Goal: Find specific page/section: Find specific page/section

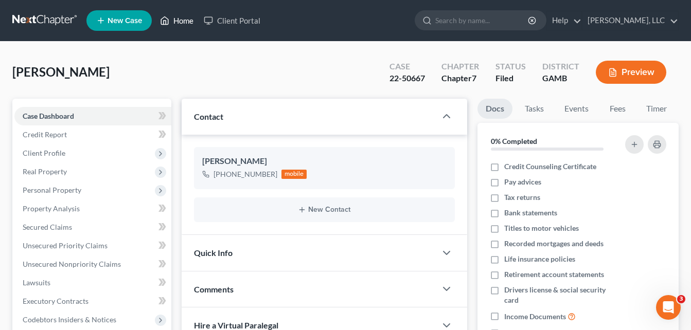
click at [179, 22] on link "Home" at bounding box center [177, 20] width 44 height 19
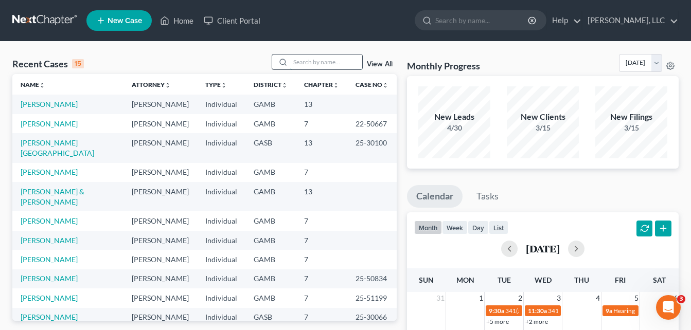
paste input "[DATE] [PERSON_NAME], [PHONE_NUMBER], referred by [PERSON_NAME] [PERSON_NAME] C…"
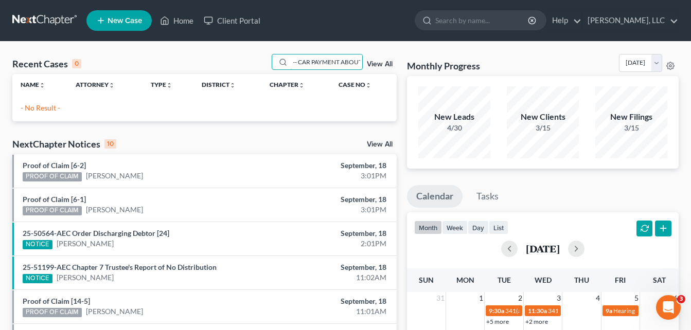
type input "[DATE] [PERSON_NAME], [PHONE_NUMBER], referred by [PERSON_NAME] [PERSON_NAME] C…"
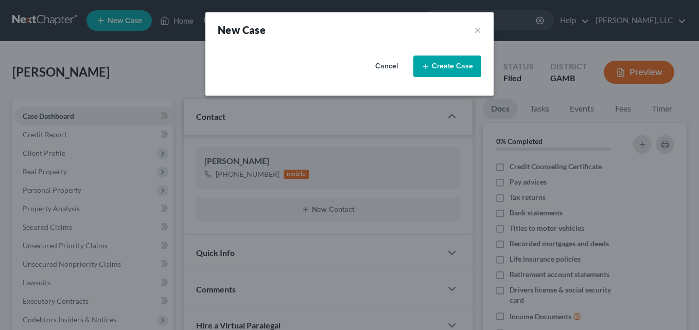
select select "18"
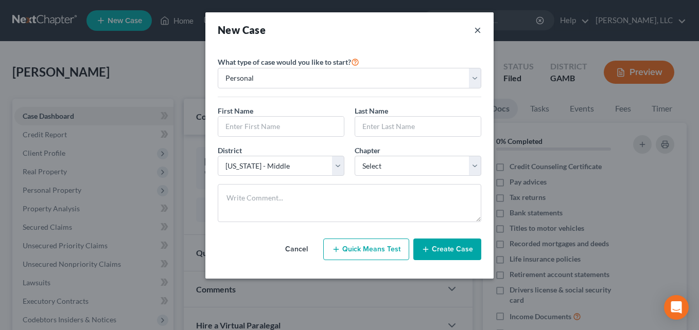
click at [478, 28] on button "×" at bounding box center [477, 30] width 7 height 14
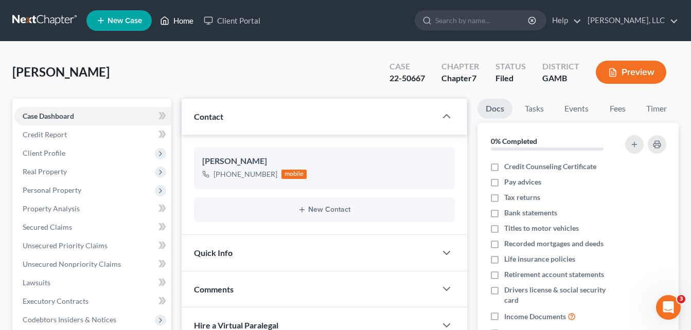
click at [186, 19] on link "Home" at bounding box center [177, 20] width 44 height 19
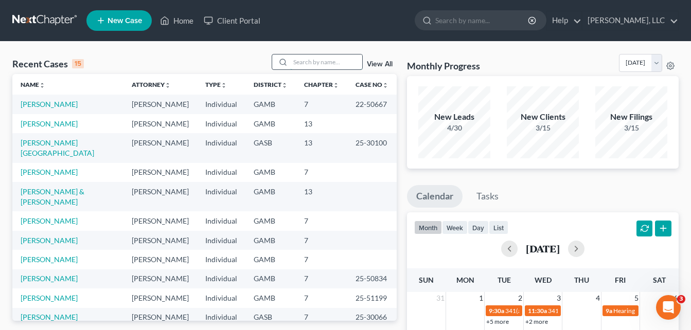
click at [307, 62] on input "search" at bounding box center [326, 62] width 72 height 15
type input "cal"
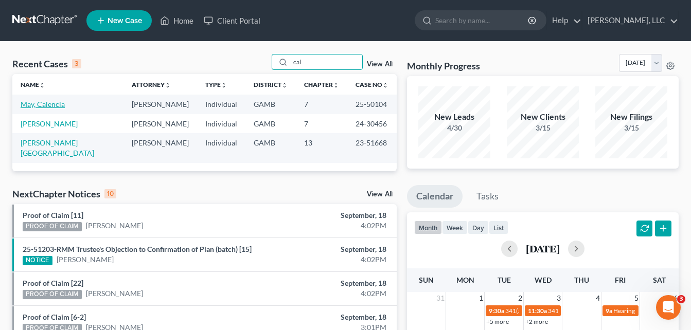
click at [36, 105] on link "May, Calencia" at bounding box center [43, 104] width 44 height 9
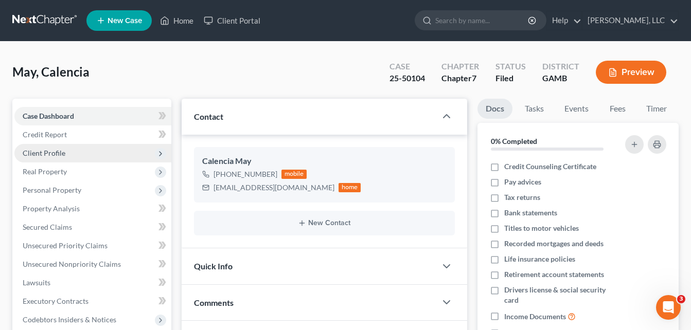
click at [45, 153] on span "Client Profile" at bounding box center [44, 153] width 43 height 9
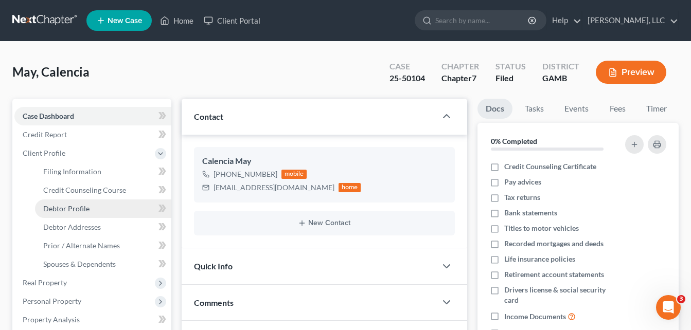
click at [74, 212] on span "Debtor Profile" at bounding box center [66, 208] width 46 height 9
select select "1"
select select "4"
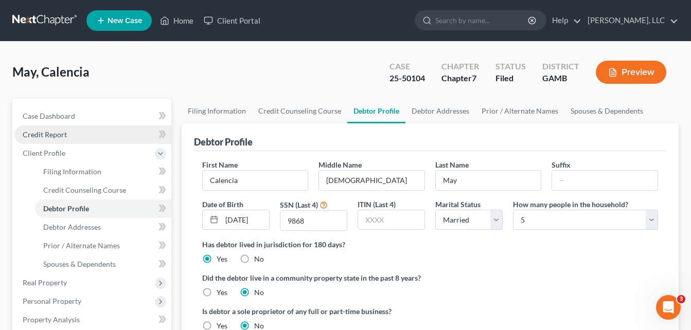
click at [54, 137] on span "Credit Report" at bounding box center [45, 134] width 44 height 9
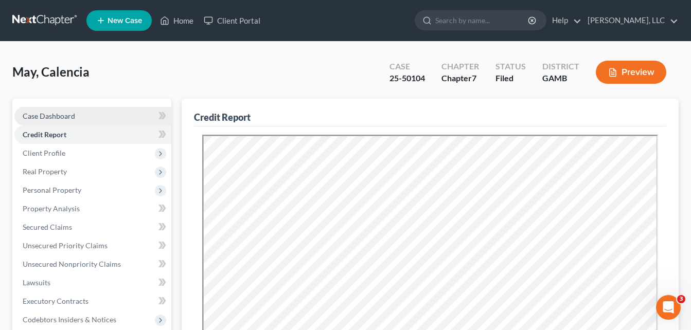
click at [66, 118] on span "Case Dashboard" at bounding box center [49, 116] width 52 height 9
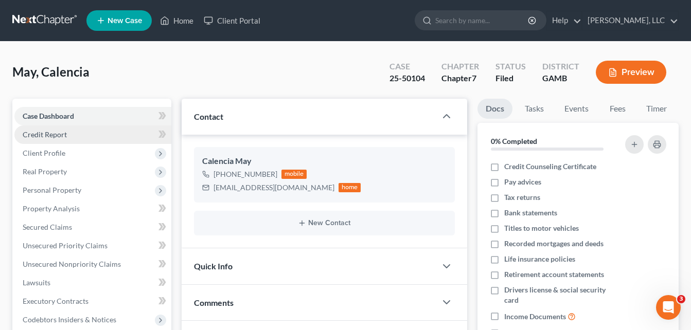
click at [60, 135] on span "Credit Report" at bounding box center [45, 134] width 44 height 9
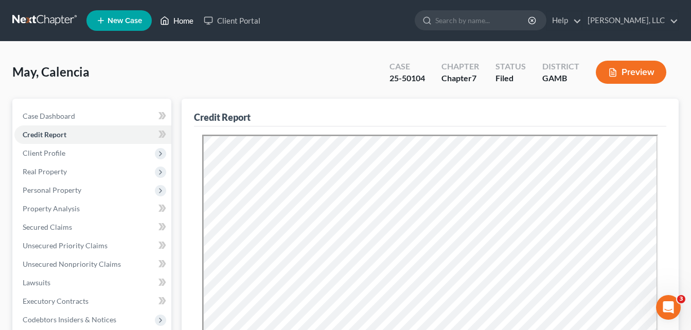
click at [175, 24] on link "Home" at bounding box center [177, 20] width 44 height 19
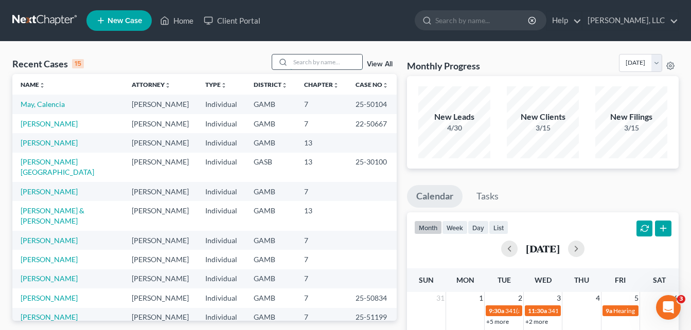
click at [305, 57] on input "search" at bounding box center [326, 62] width 72 height 15
click at [45, 143] on link "[PERSON_NAME]" at bounding box center [49, 142] width 57 height 9
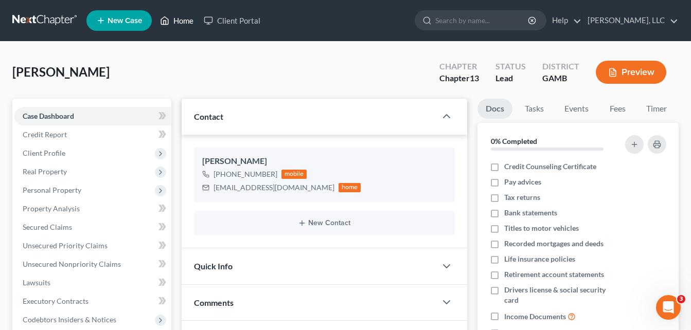
click at [184, 24] on link "Home" at bounding box center [177, 20] width 44 height 19
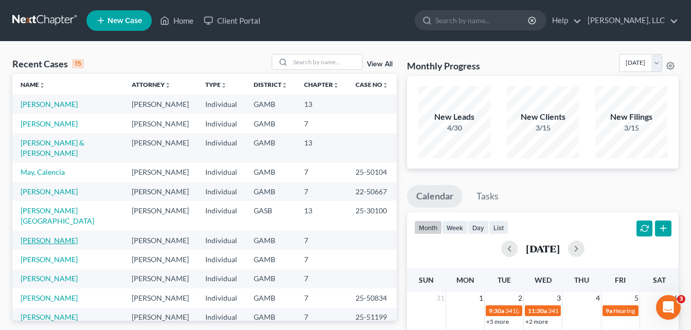
click at [24, 236] on link "[PERSON_NAME]" at bounding box center [49, 240] width 57 height 9
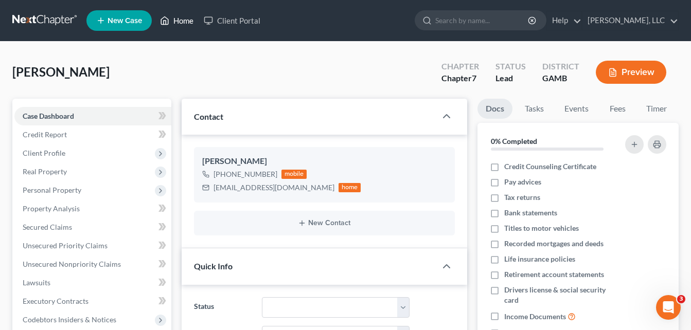
click at [182, 22] on link "Home" at bounding box center [177, 20] width 44 height 19
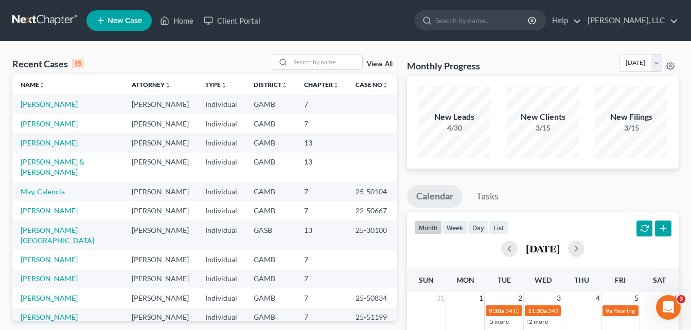
click at [182, 25] on link "Home" at bounding box center [177, 20] width 44 height 19
click at [305, 67] on input "search" at bounding box center [326, 62] width 72 height 15
type input "B"
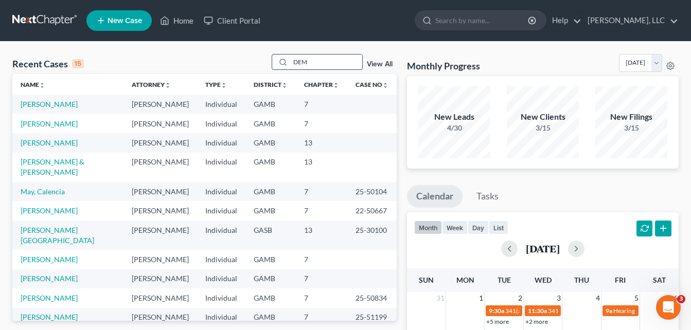
type input "DEM"
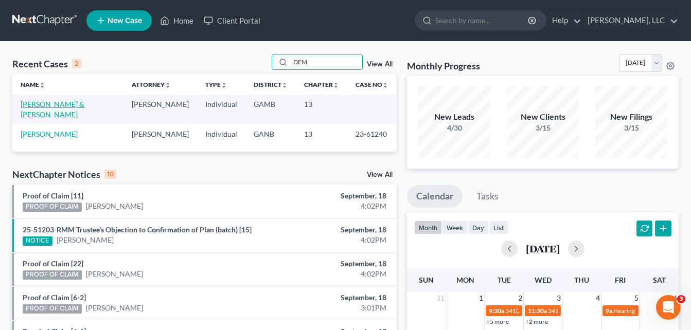
click at [69, 105] on link "[PERSON_NAME] & [PERSON_NAME]" at bounding box center [53, 109] width 64 height 19
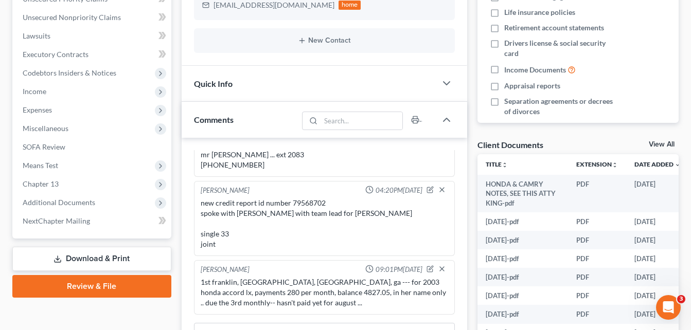
scroll to position [268, 0]
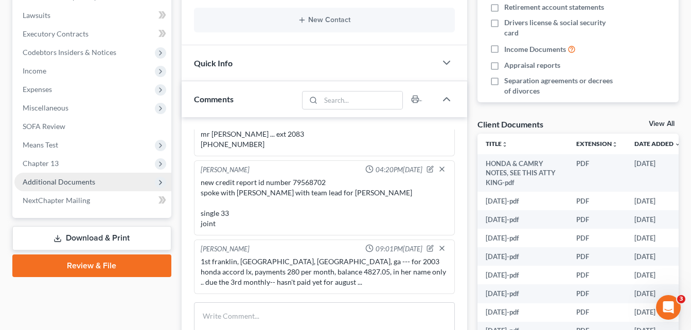
click at [45, 184] on span "Additional Documents" at bounding box center [59, 182] width 73 height 9
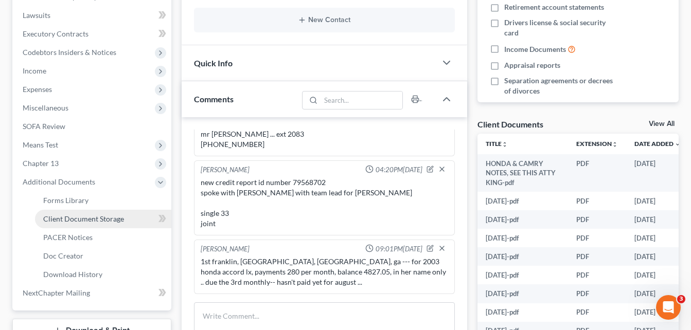
click at [71, 219] on span "Client Document Storage" at bounding box center [83, 219] width 81 height 9
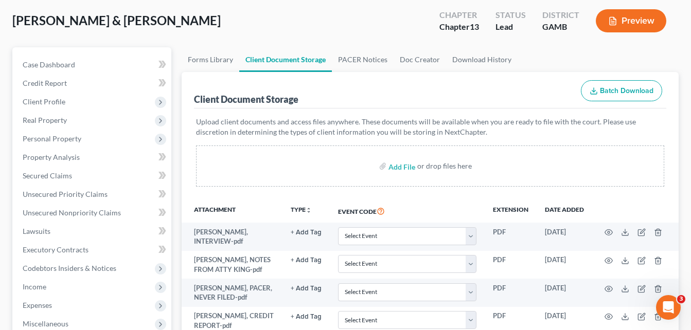
scroll to position [7, 0]
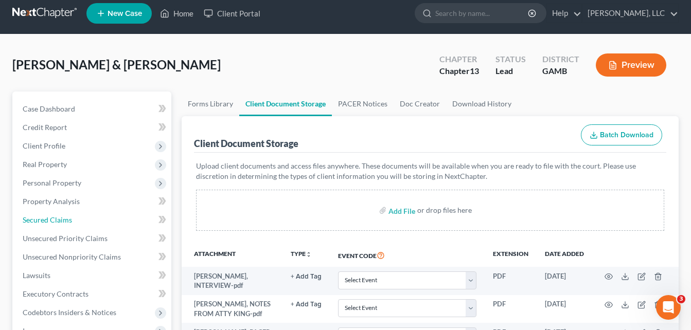
drag, startPoint x: 57, startPoint y: 220, endPoint x: 0, endPoint y: 243, distance: 61.2
click at [57, 220] on span "Secured Claims" at bounding box center [47, 220] width 49 height 9
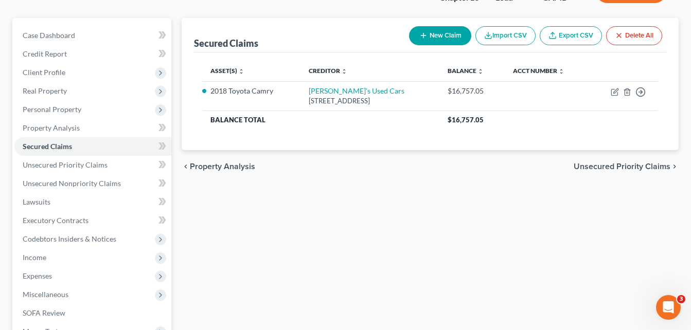
scroll to position [82, 0]
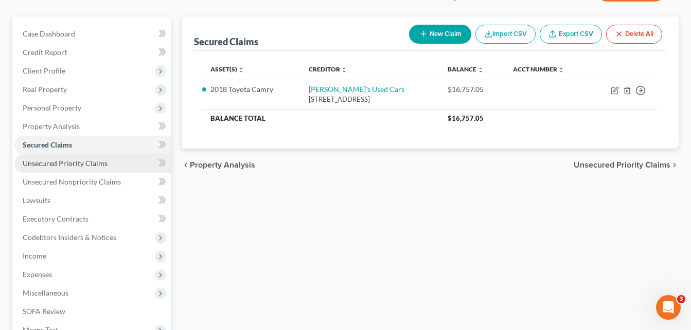
click at [46, 166] on span "Unsecured Priority Claims" at bounding box center [65, 163] width 85 height 9
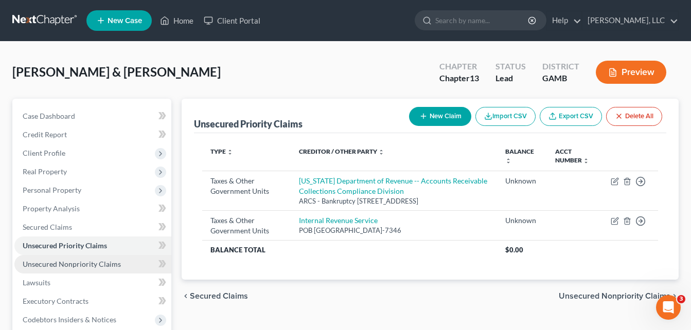
click at [39, 265] on span "Unsecured Nonpriority Claims" at bounding box center [72, 264] width 98 height 9
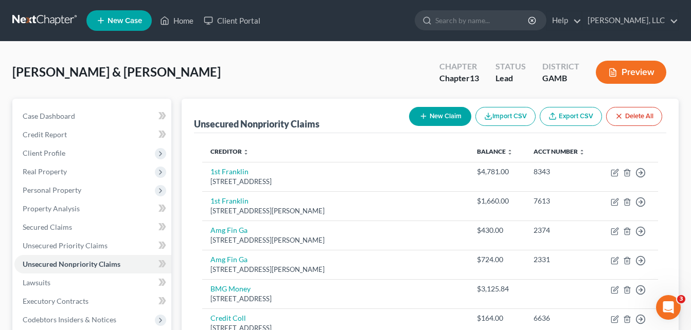
click at [187, 24] on link "Home" at bounding box center [177, 20] width 44 height 19
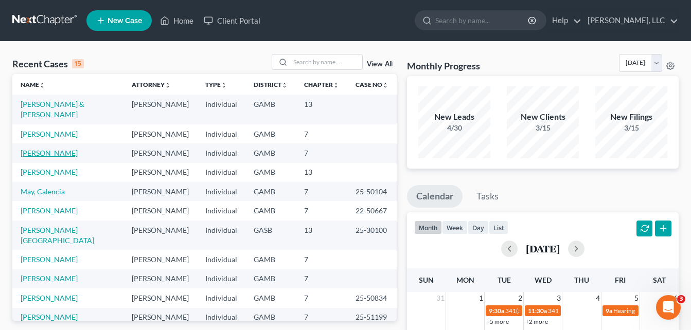
click at [50, 151] on link "[PERSON_NAME]" at bounding box center [49, 153] width 57 height 9
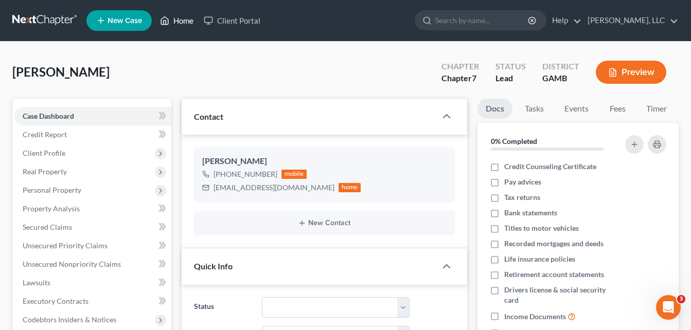
click at [188, 24] on link "Home" at bounding box center [177, 20] width 44 height 19
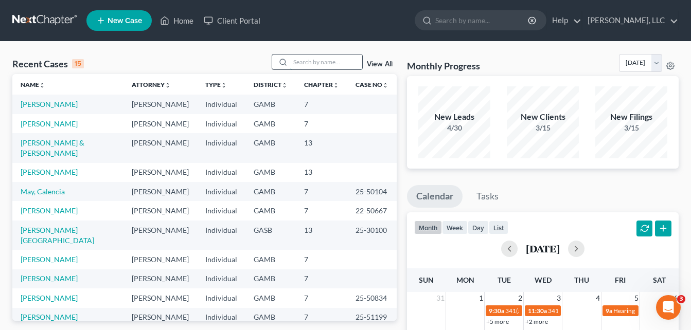
click at [311, 63] on input "search" at bounding box center [326, 62] width 72 height 15
click at [313, 58] on input "search" at bounding box center [326, 62] width 72 height 15
type input "guerra"
